Goal: Task Accomplishment & Management: Use online tool/utility

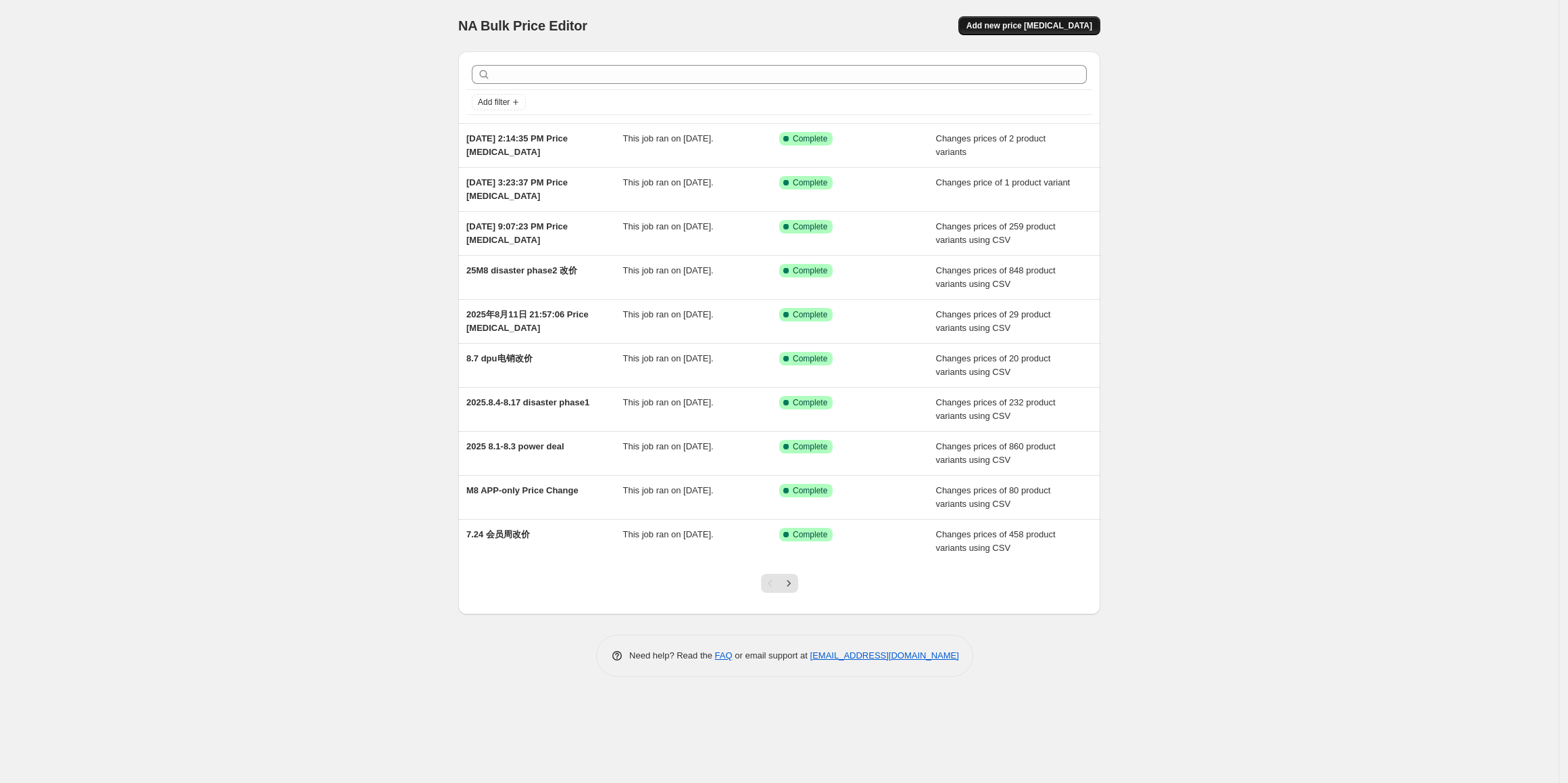
click at [1073, 25] on span "Add new price [MEDICAL_DATA]" at bounding box center [1030, 25] width 126 height 10
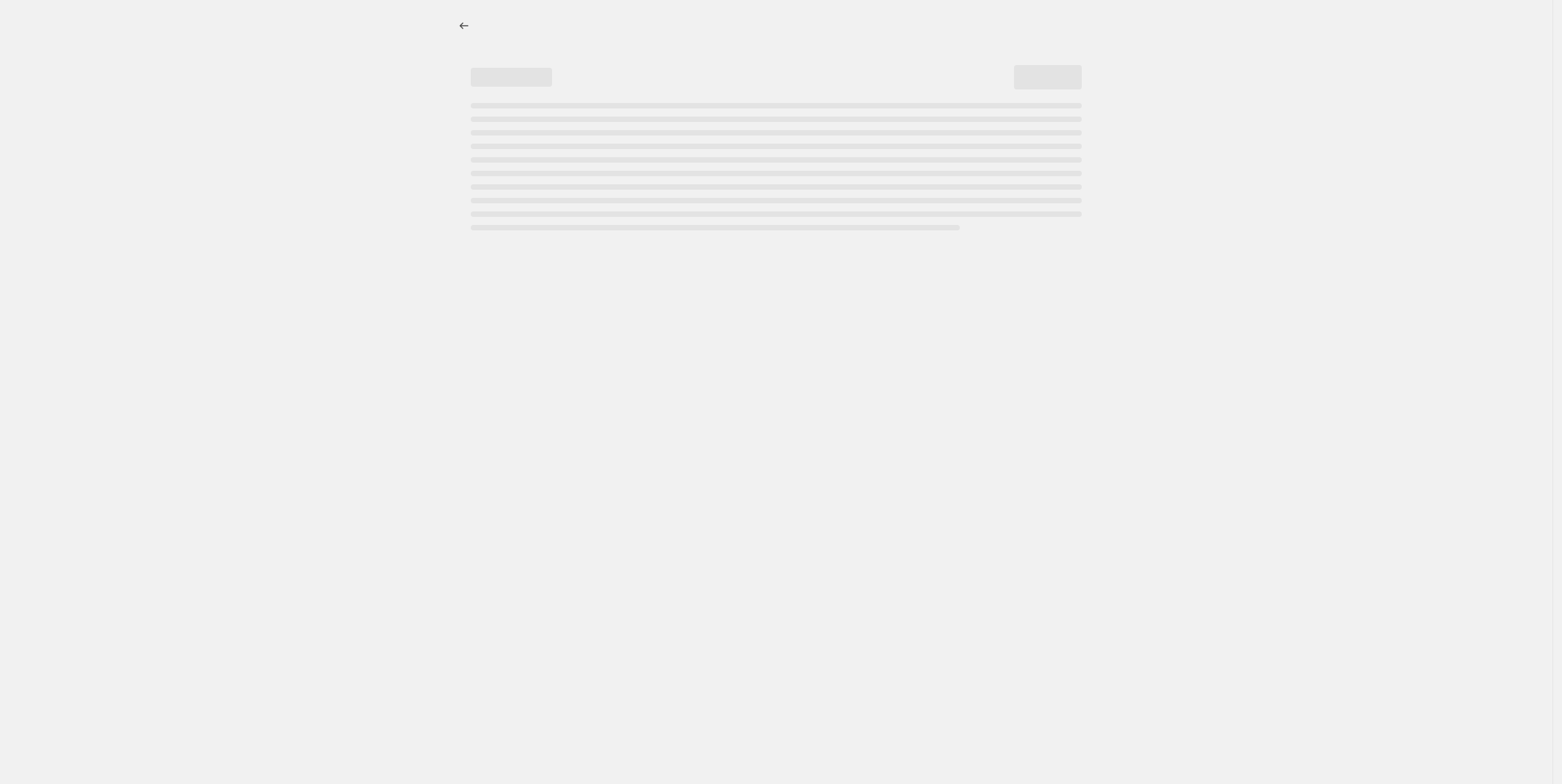
select select "percentage"
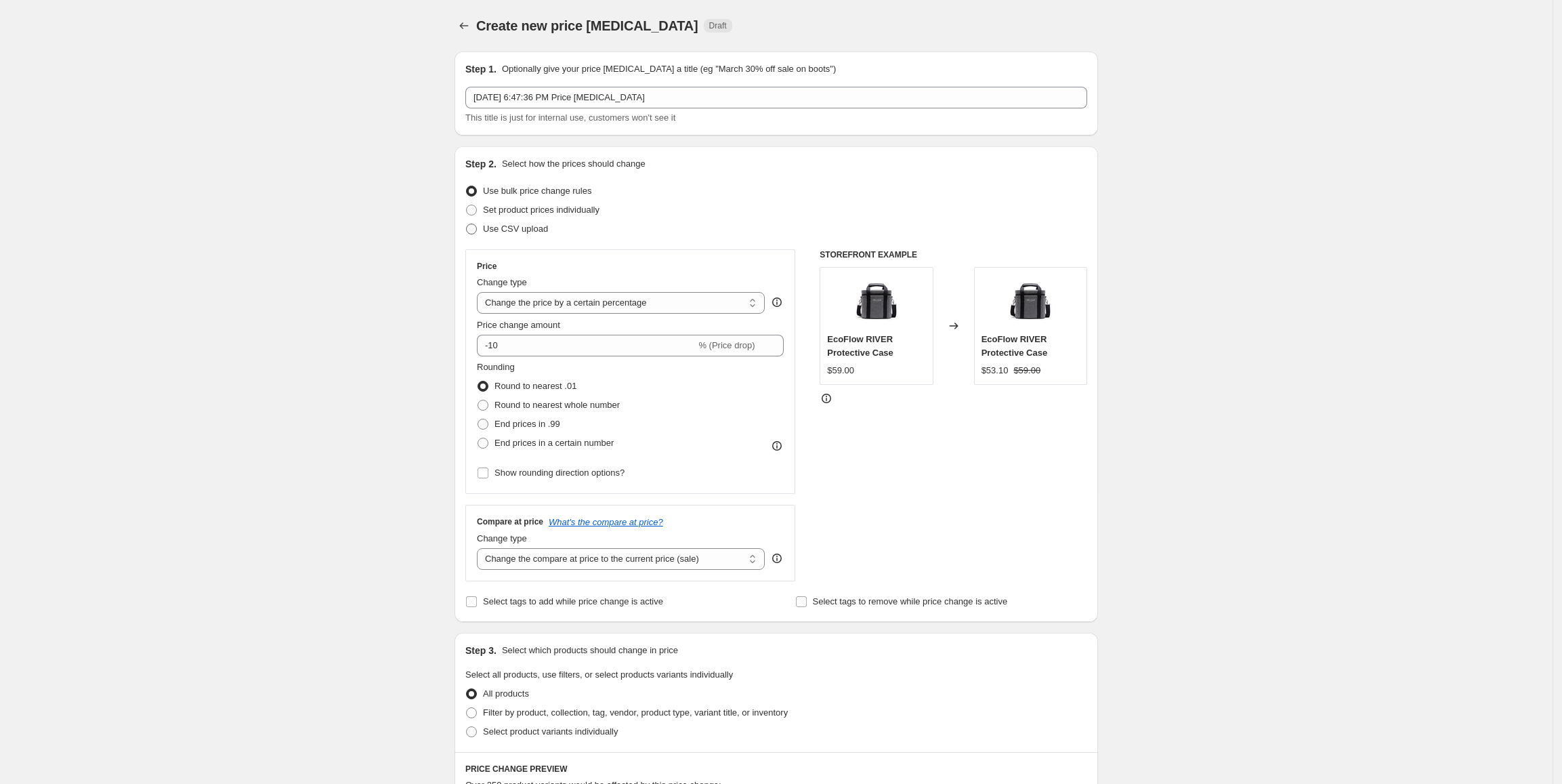
click at [547, 231] on span "Use CSV upload" at bounding box center [515, 228] width 65 height 10
click at [467, 224] on input "Use CSV upload" at bounding box center [466, 224] width 1 height 1
radio input "true"
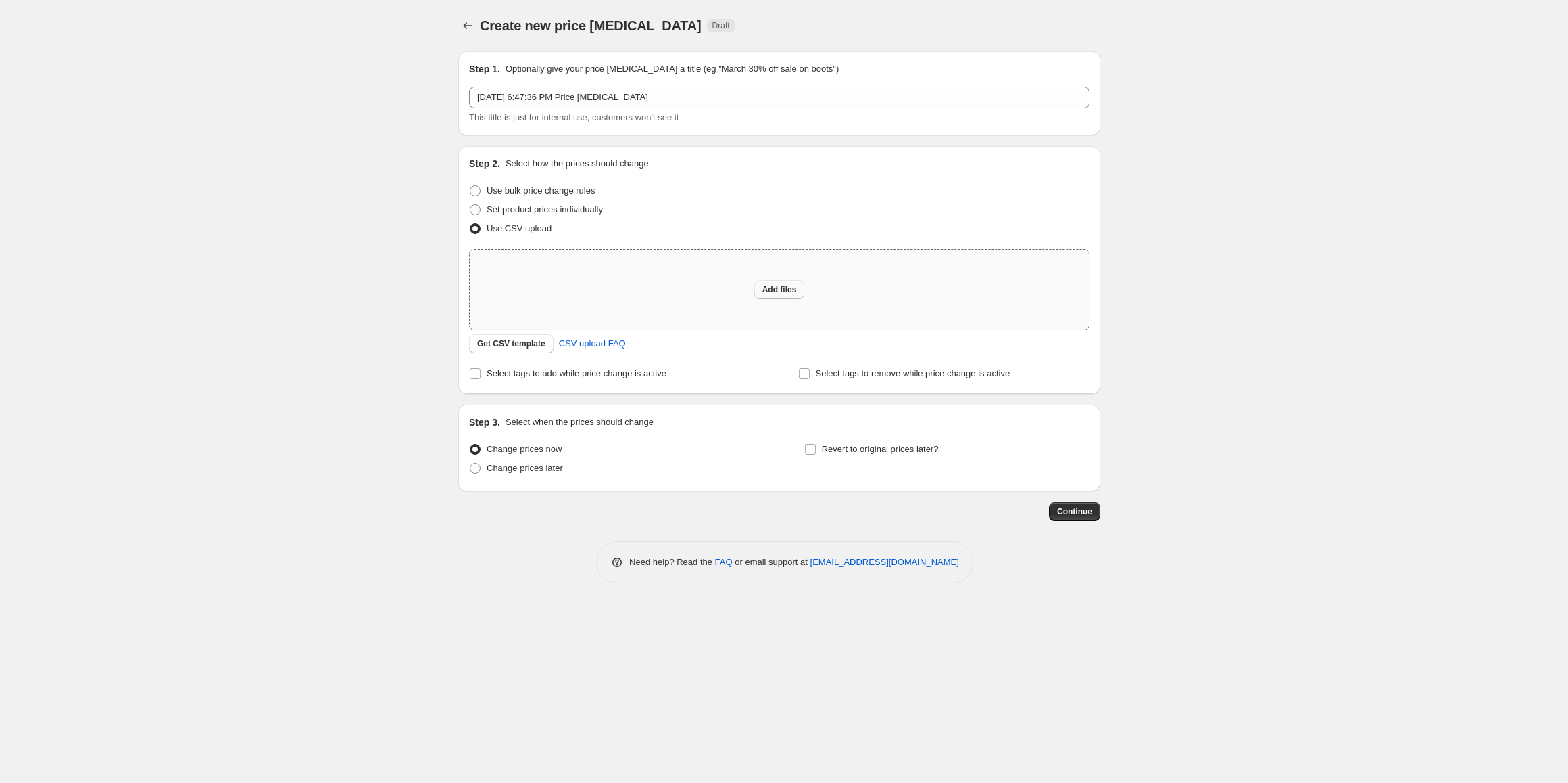
click at [783, 293] on span "Add files" at bounding box center [780, 289] width 34 height 10
type input "C:\fakepath\csv_template_user_37470.csv"
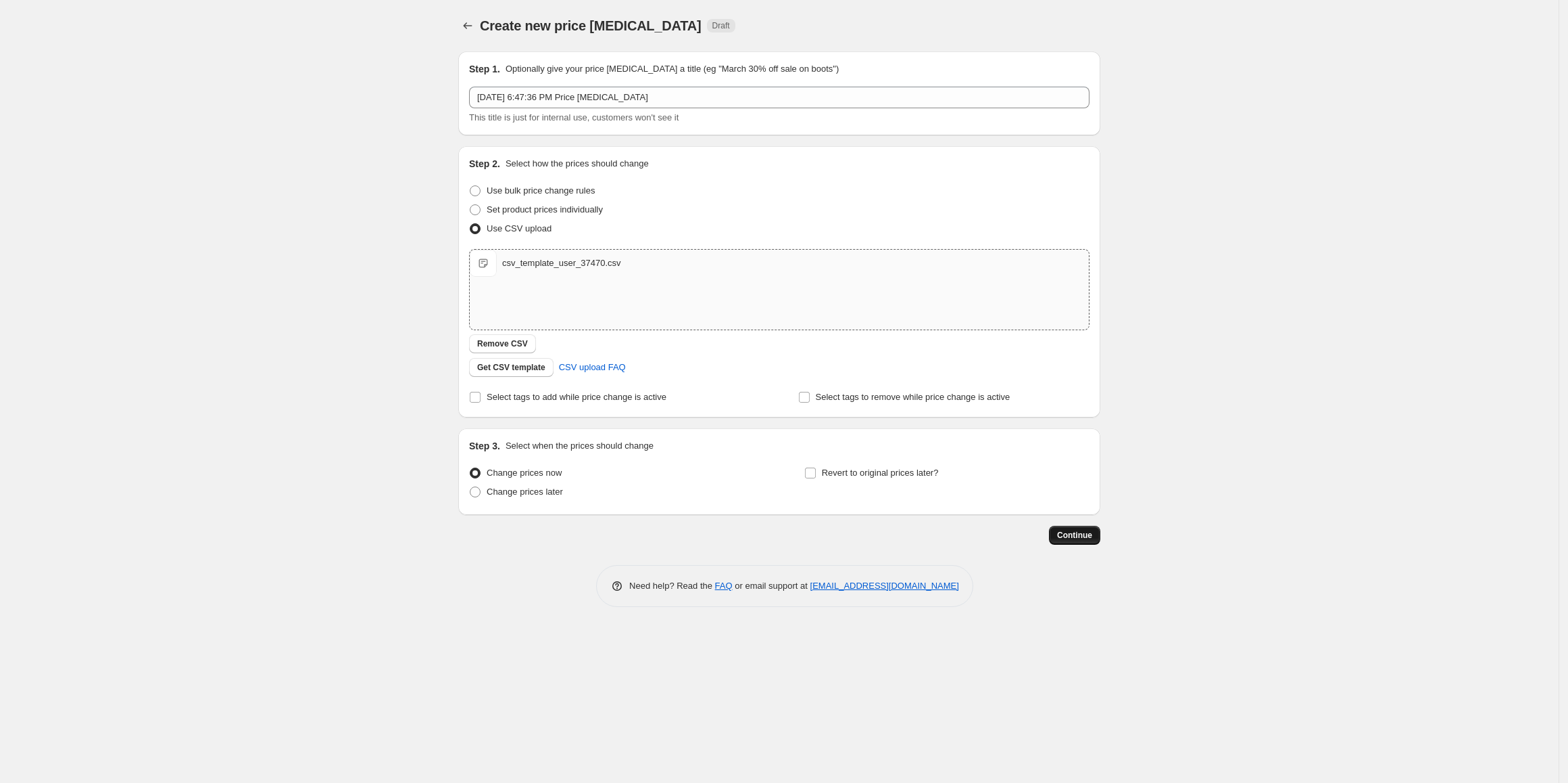
click at [1072, 534] on span "Continue" at bounding box center [1074, 534] width 35 height 10
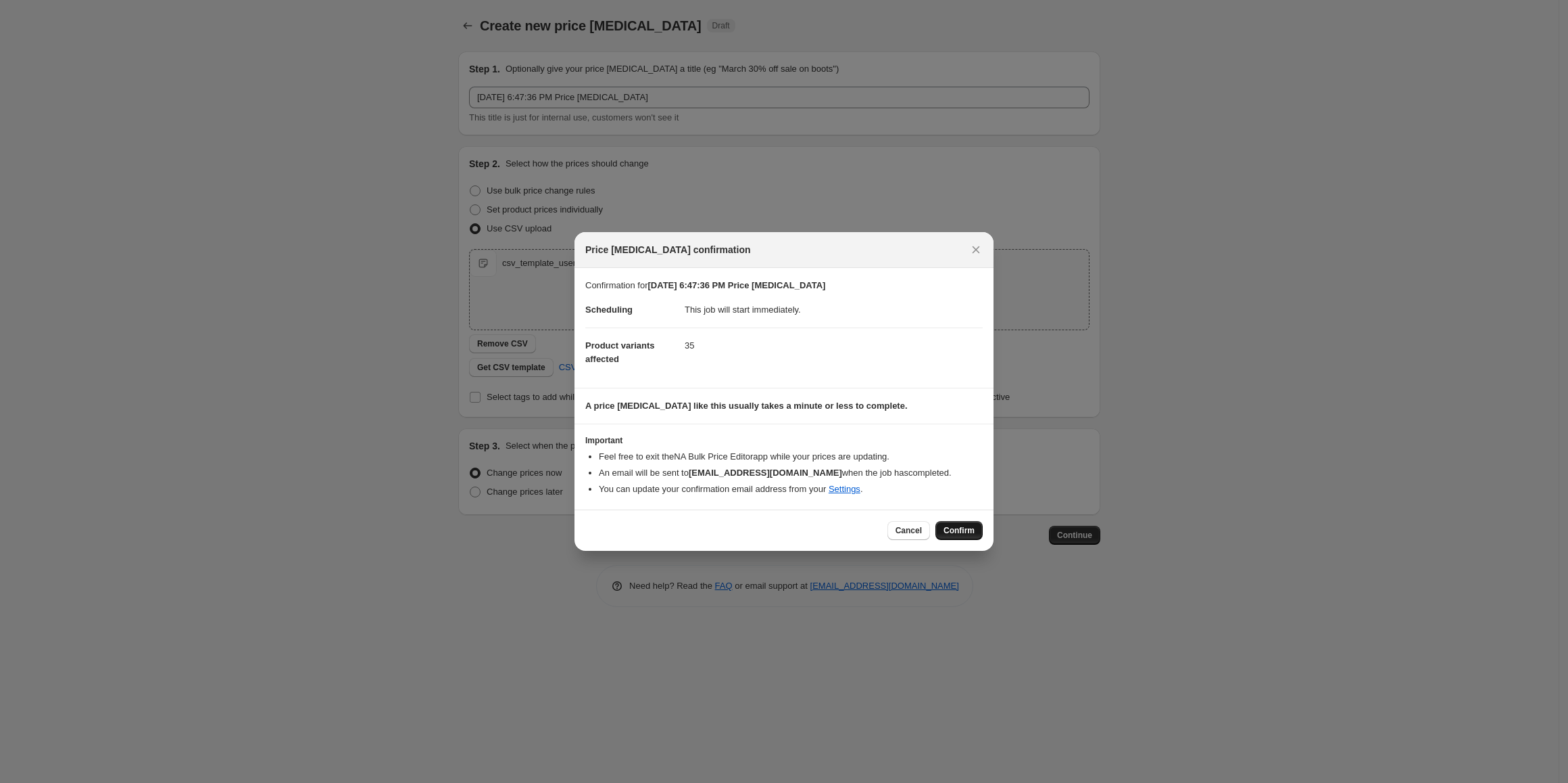
click at [955, 527] on span "Confirm" at bounding box center [959, 529] width 31 height 10
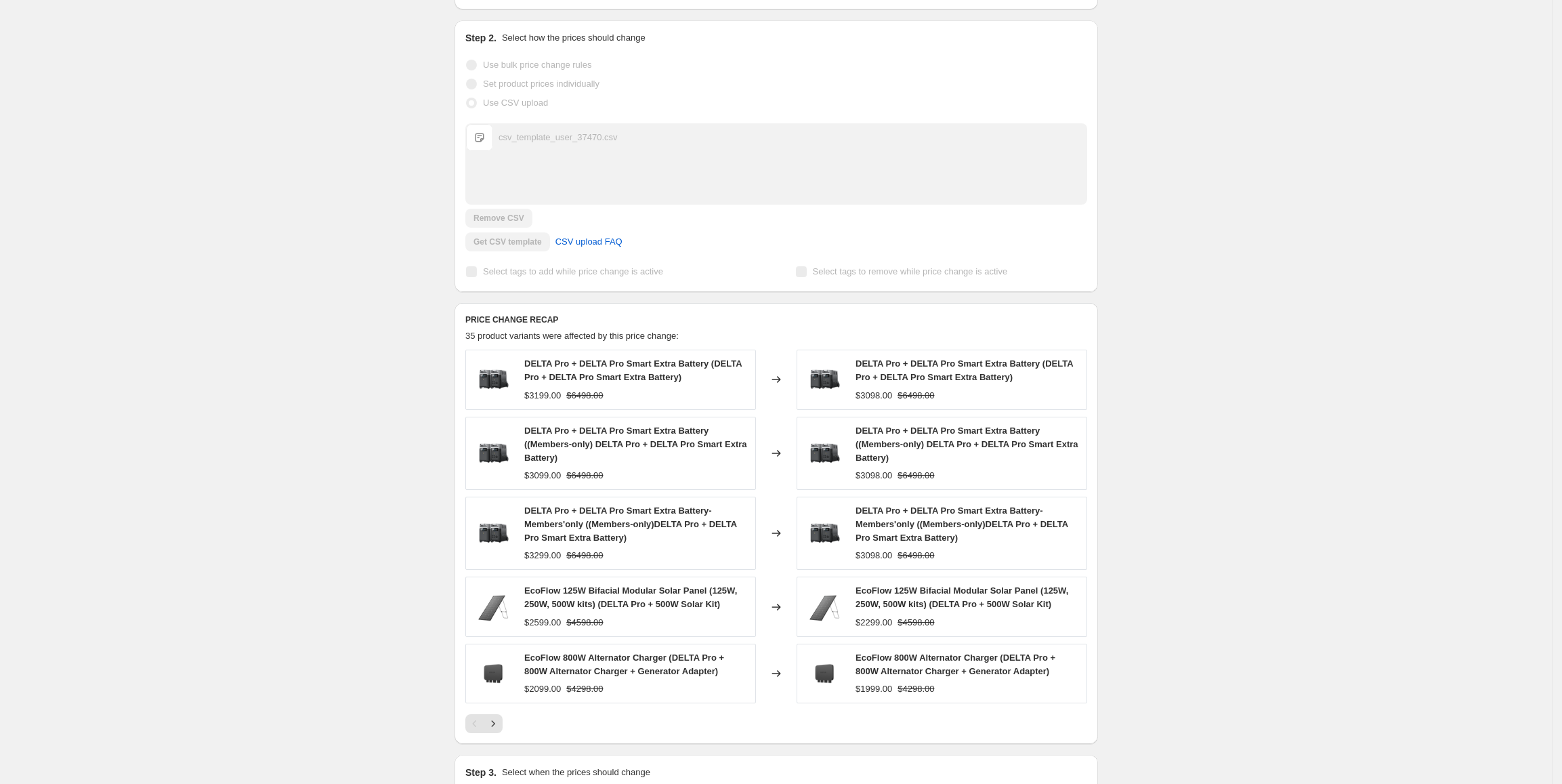
scroll to position [271, 0]
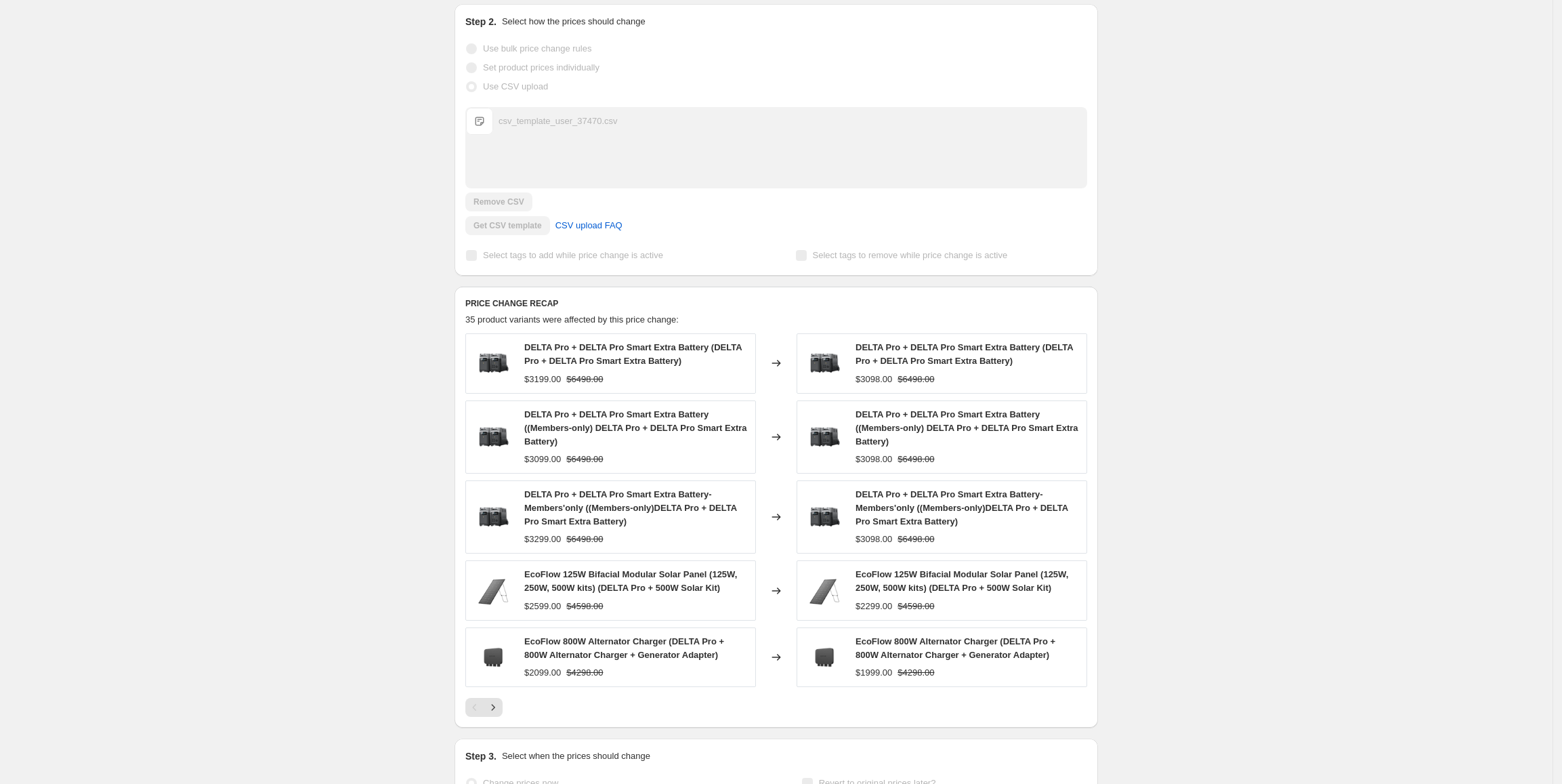
click at [866, 359] on span "DELTA Pro + DELTA Pro Smart Extra Battery (DELTA Pro + DELTA Pro Smart Extra Ba…" at bounding box center [964, 354] width 217 height 24
